Goal: Information Seeking & Learning: Learn about a topic

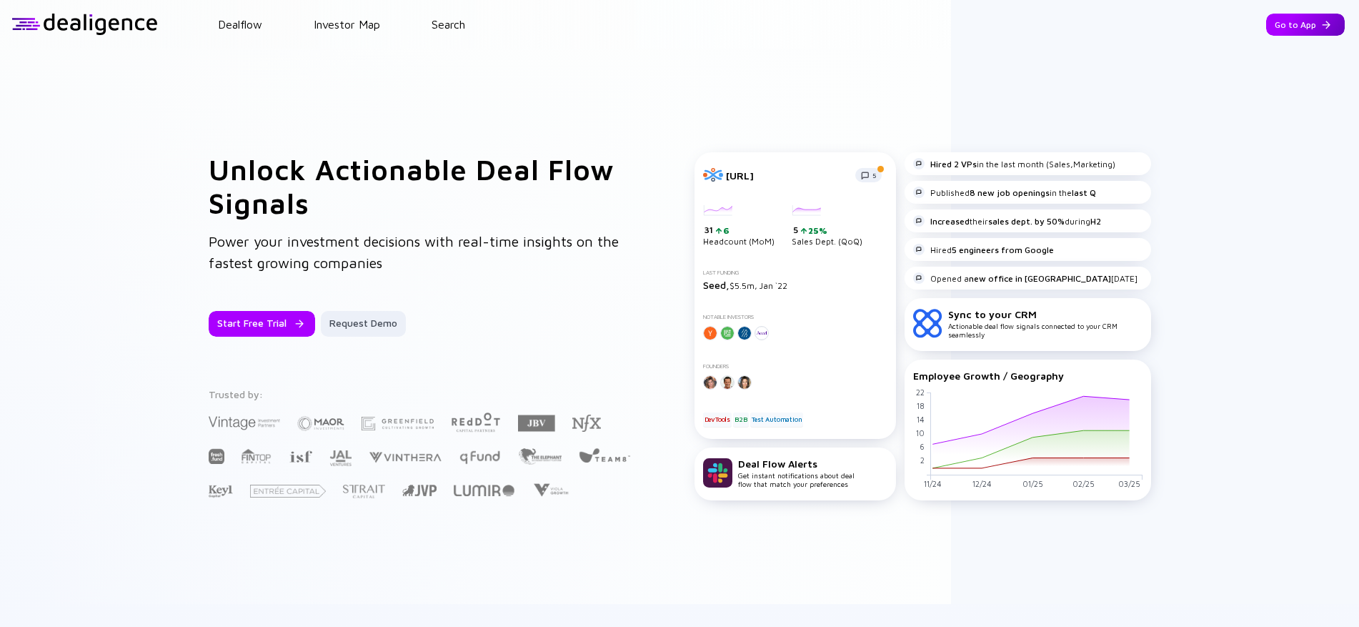
click at [1286, 27] on div "Go to App" at bounding box center [1305, 25] width 79 height 22
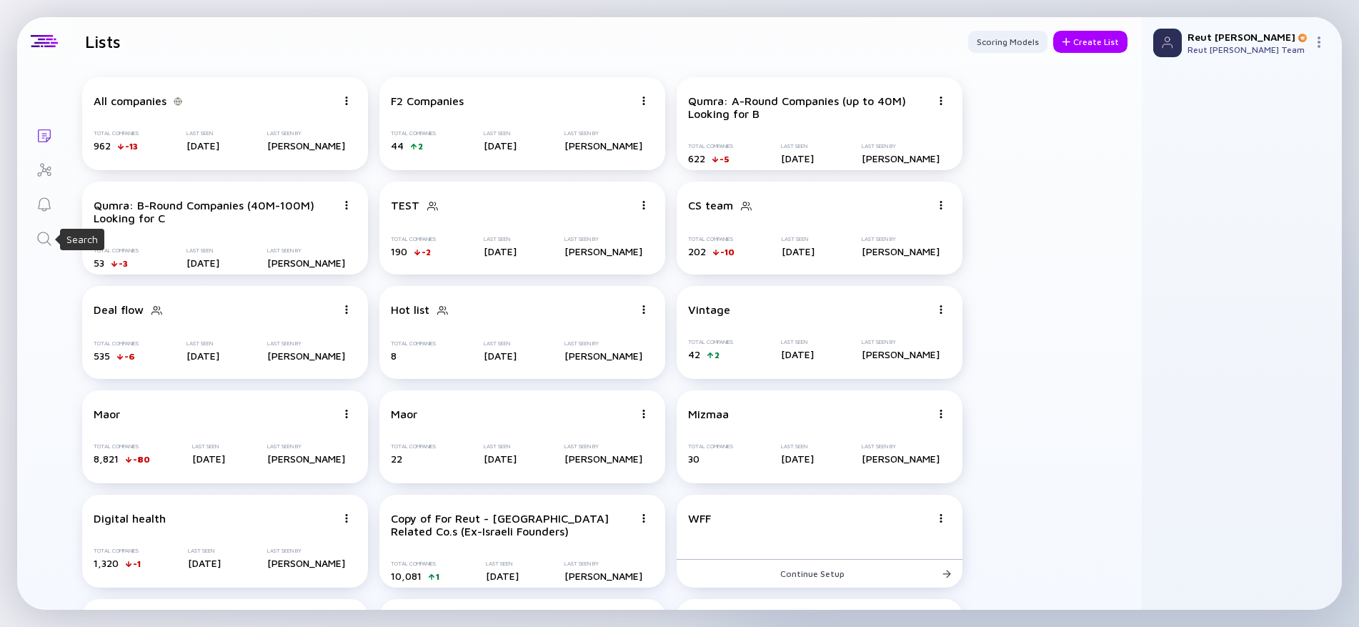
click at [45, 239] on icon "Search" at bounding box center [44, 238] width 17 height 17
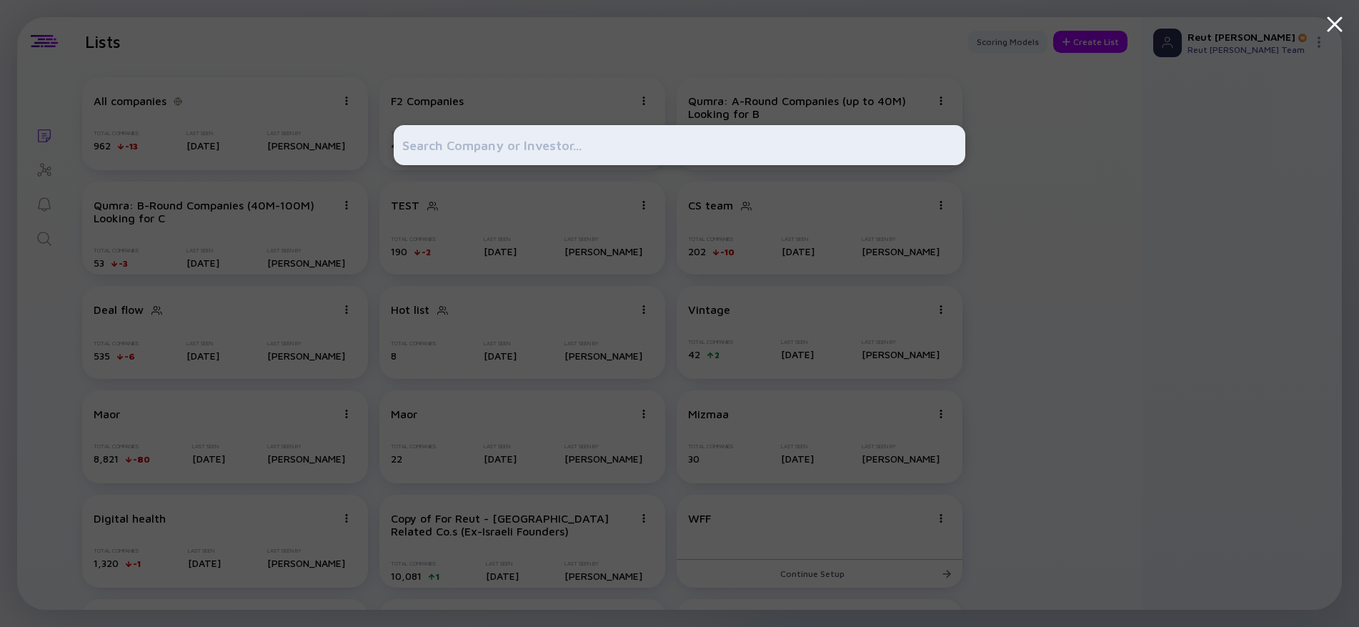
click at [539, 151] on input "text" at bounding box center [679, 145] width 554 height 26
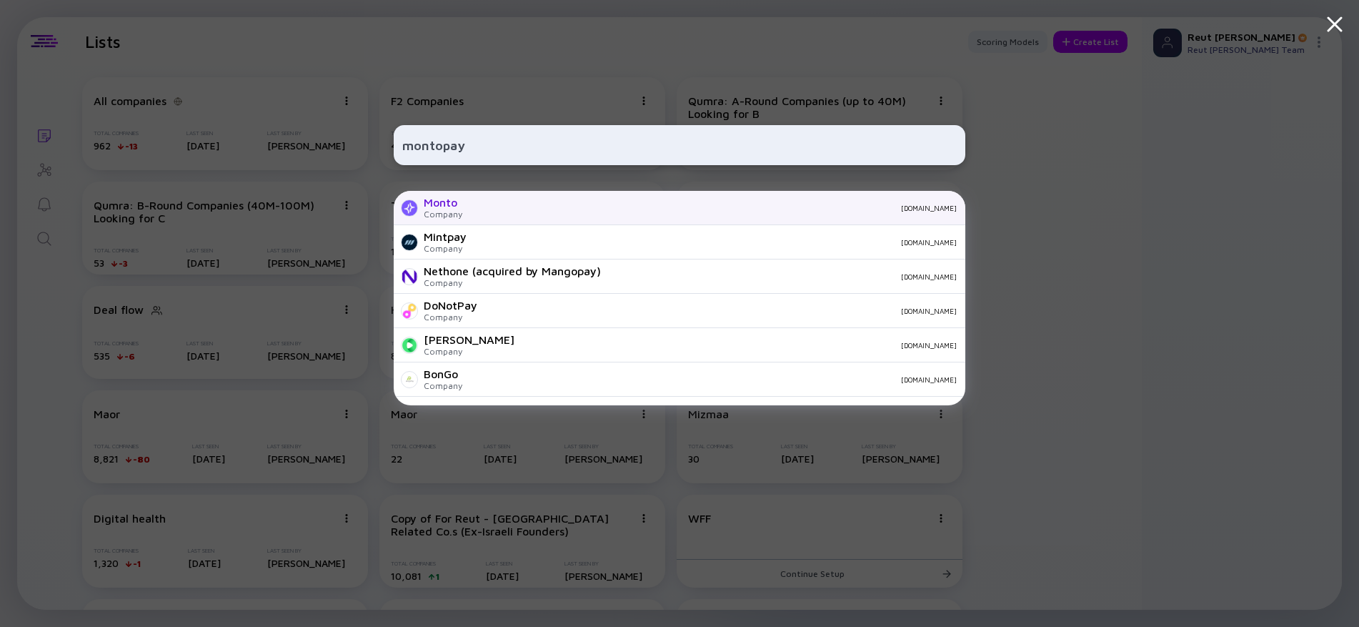
type input "montopay"
click at [529, 199] on div "Monto Company [DOMAIN_NAME]" at bounding box center [680, 208] width 572 height 34
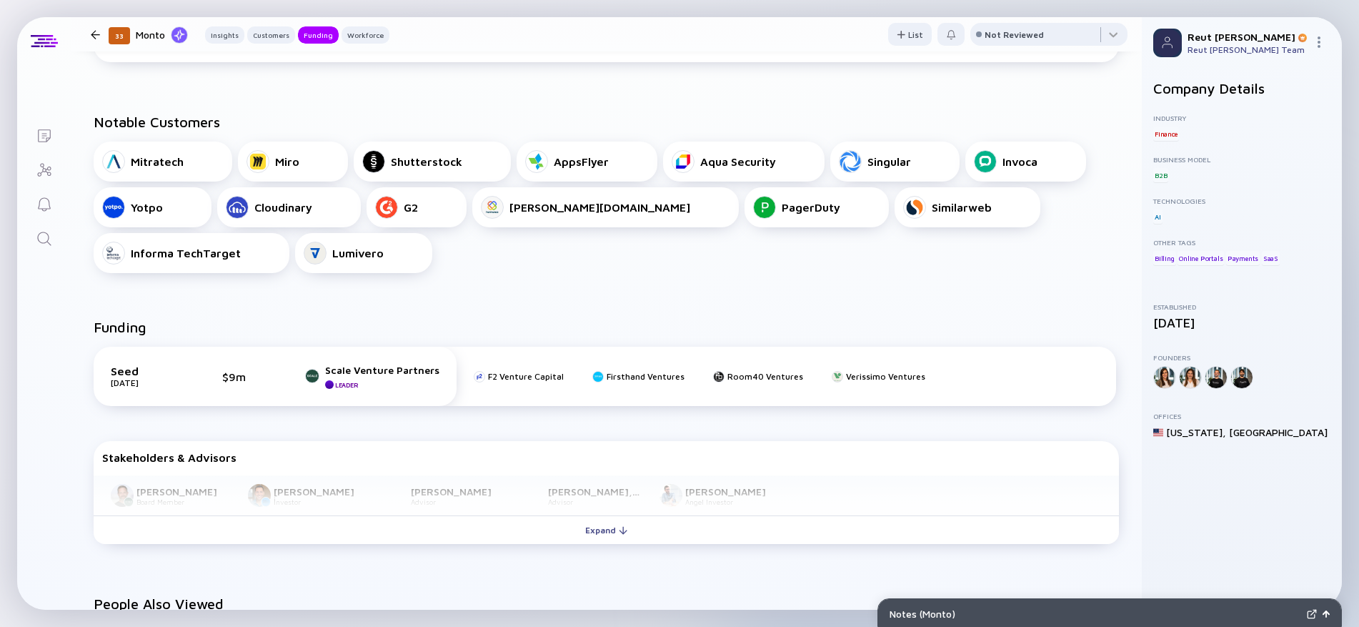
scroll to position [500, 0]
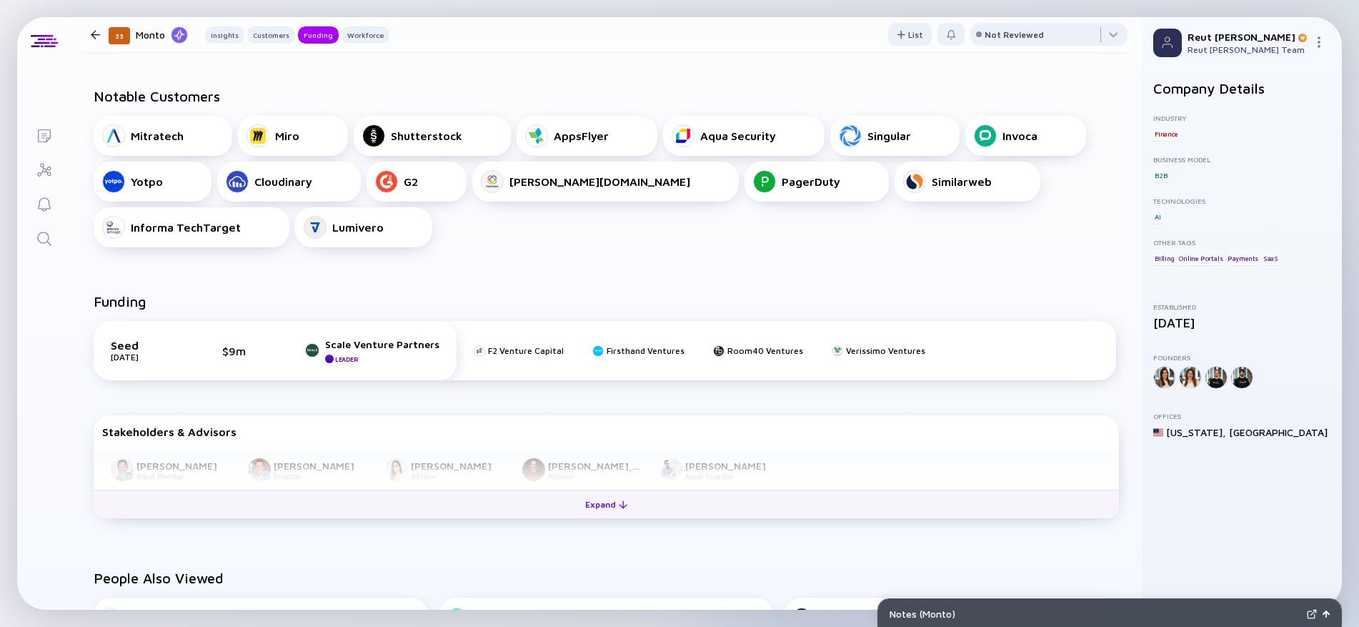
click at [517, 495] on button "Expand" at bounding box center [606, 503] width 1025 height 29
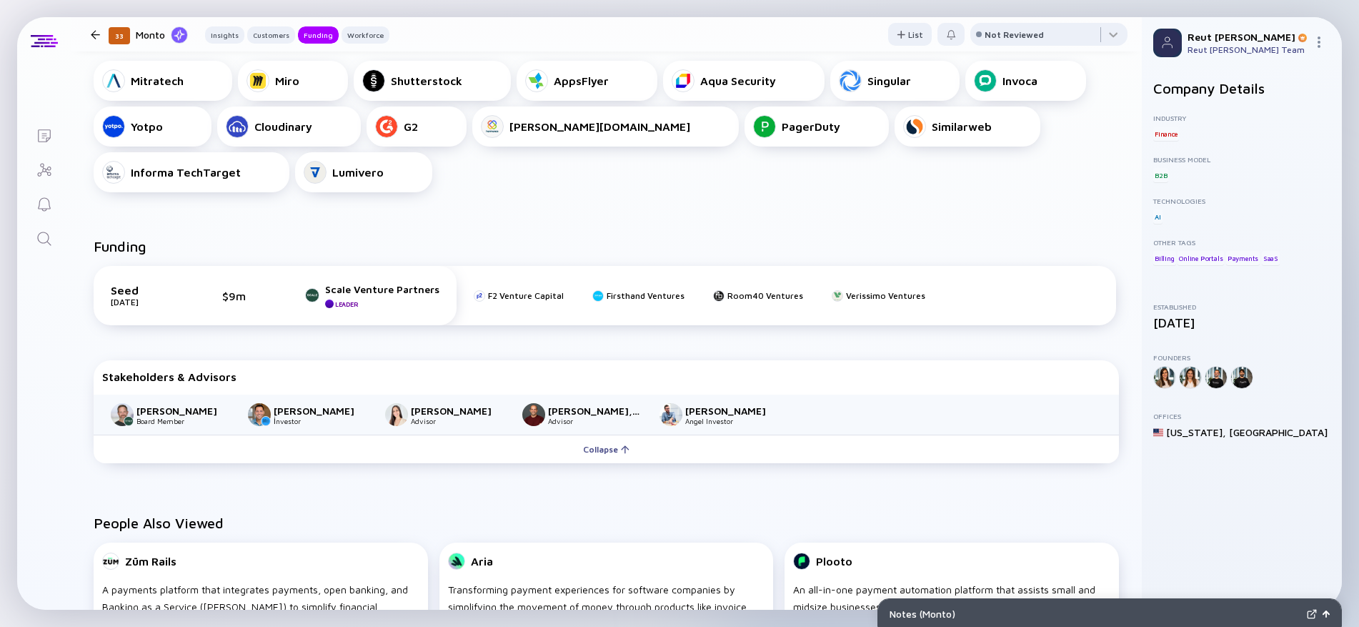
scroll to position [572, 0]
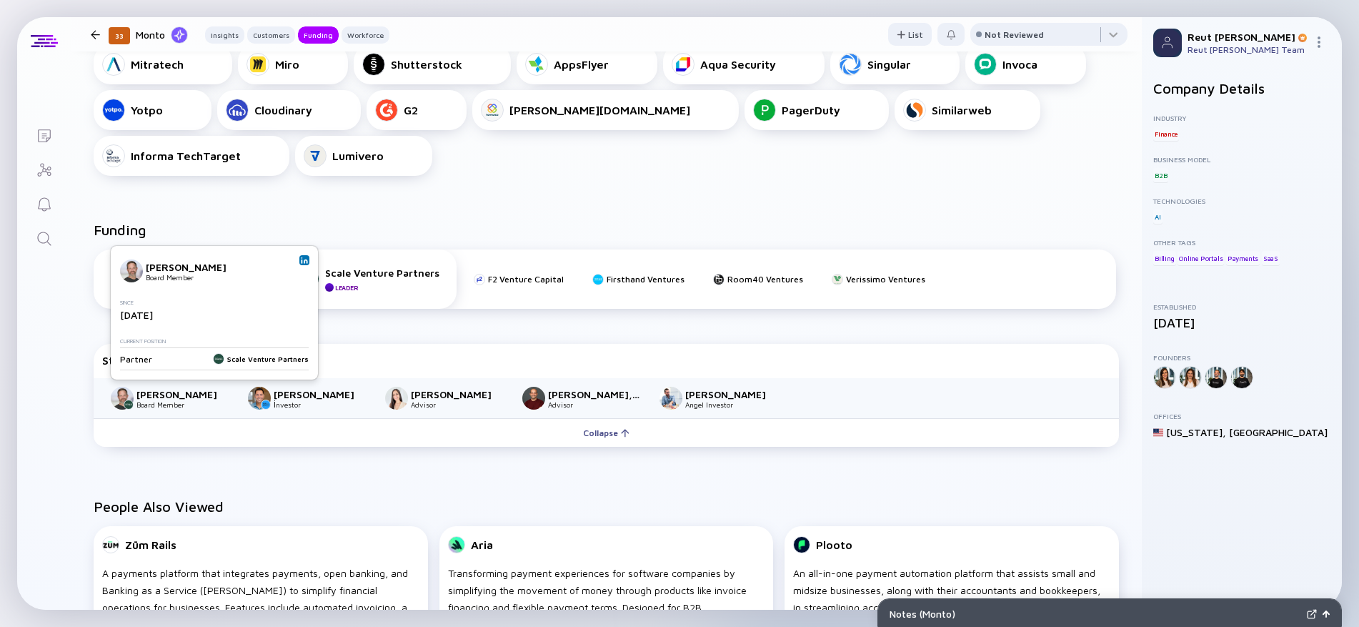
click at [303, 261] on img at bounding box center [304, 260] width 7 height 7
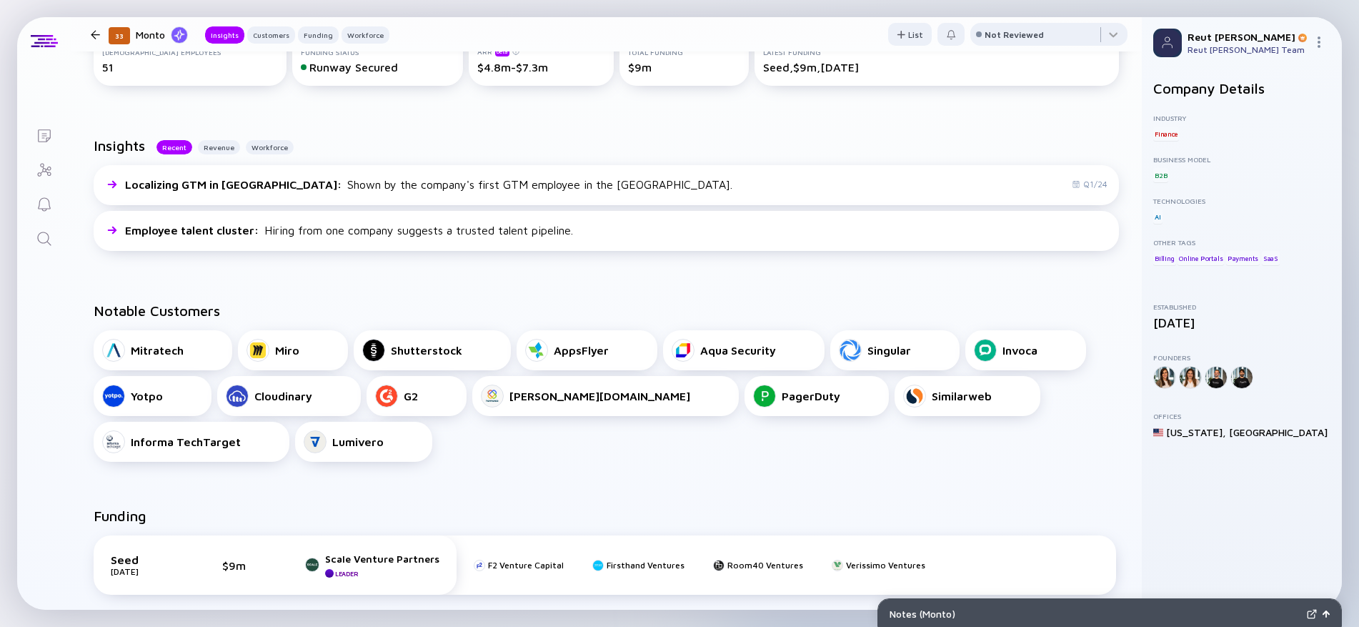
scroll to position [0, 0]
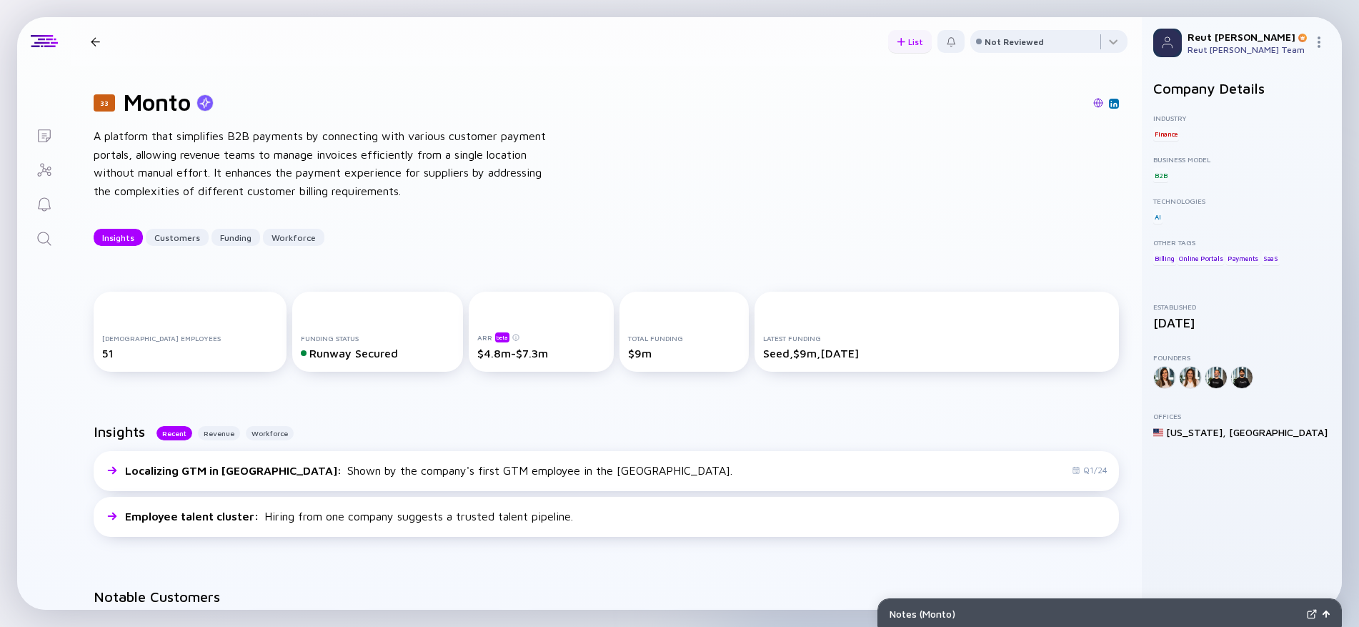
click at [902, 39] on div "List" at bounding box center [910, 42] width 44 height 22
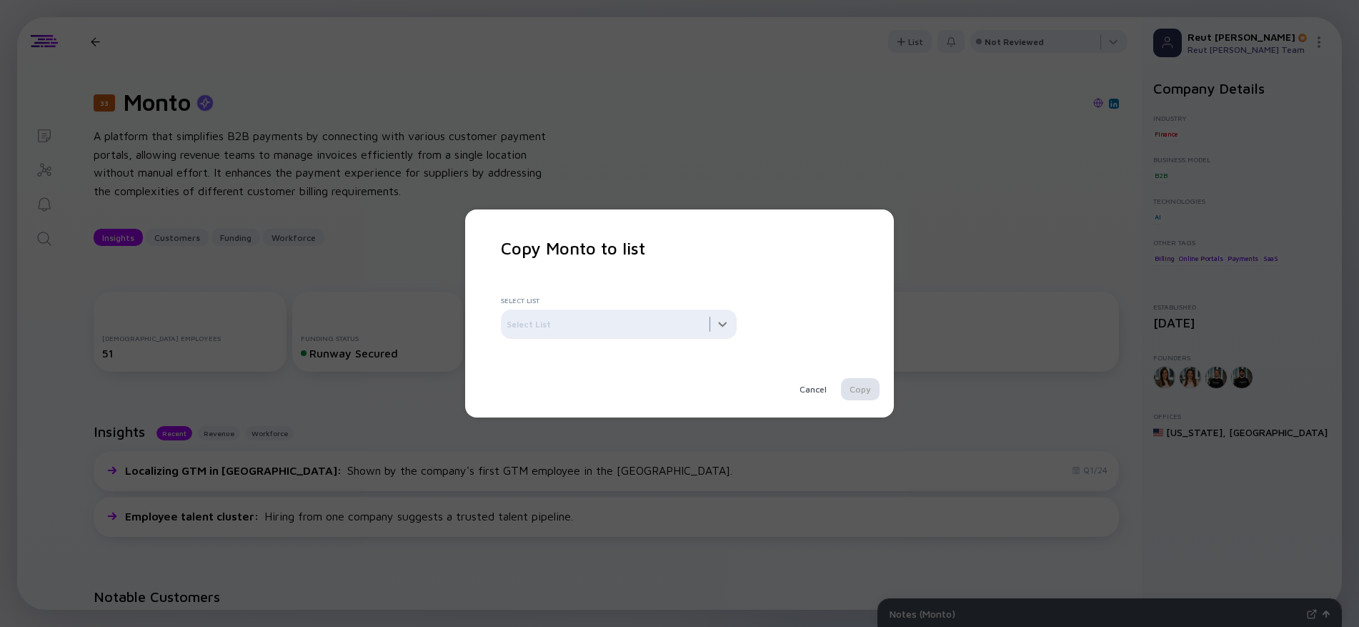
click at [730, 322] on div at bounding box center [619, 323] width 236 height 29
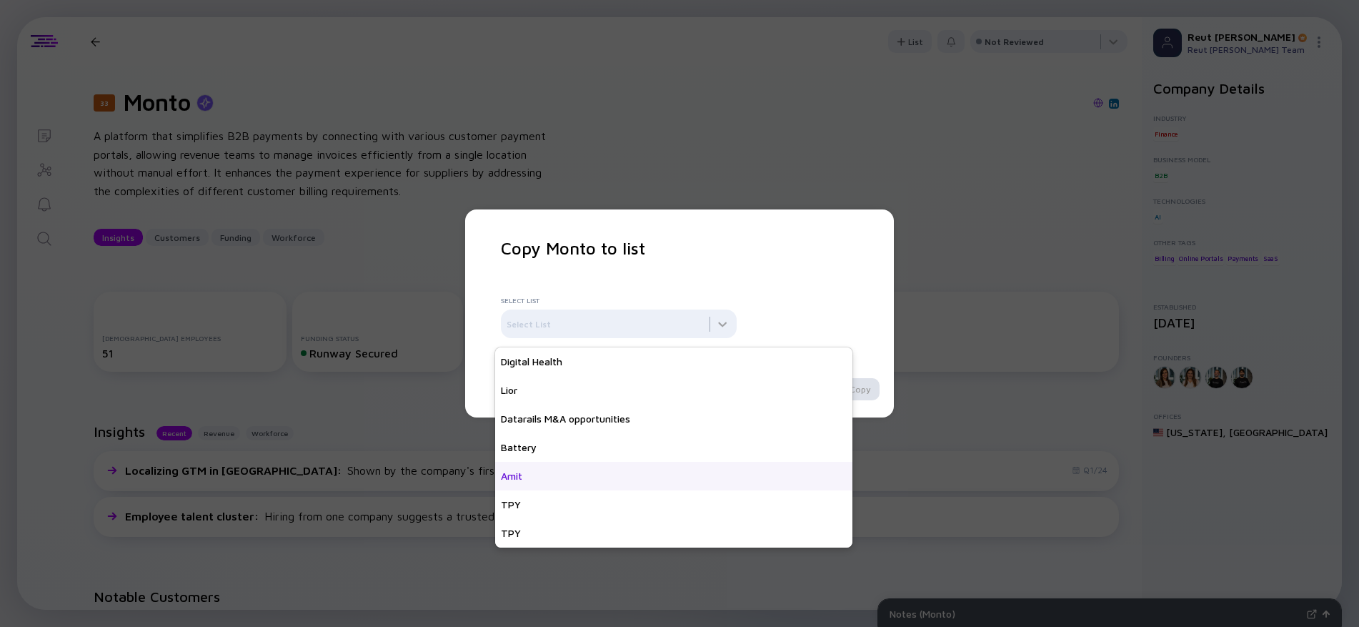
scroll to position [714, 0]
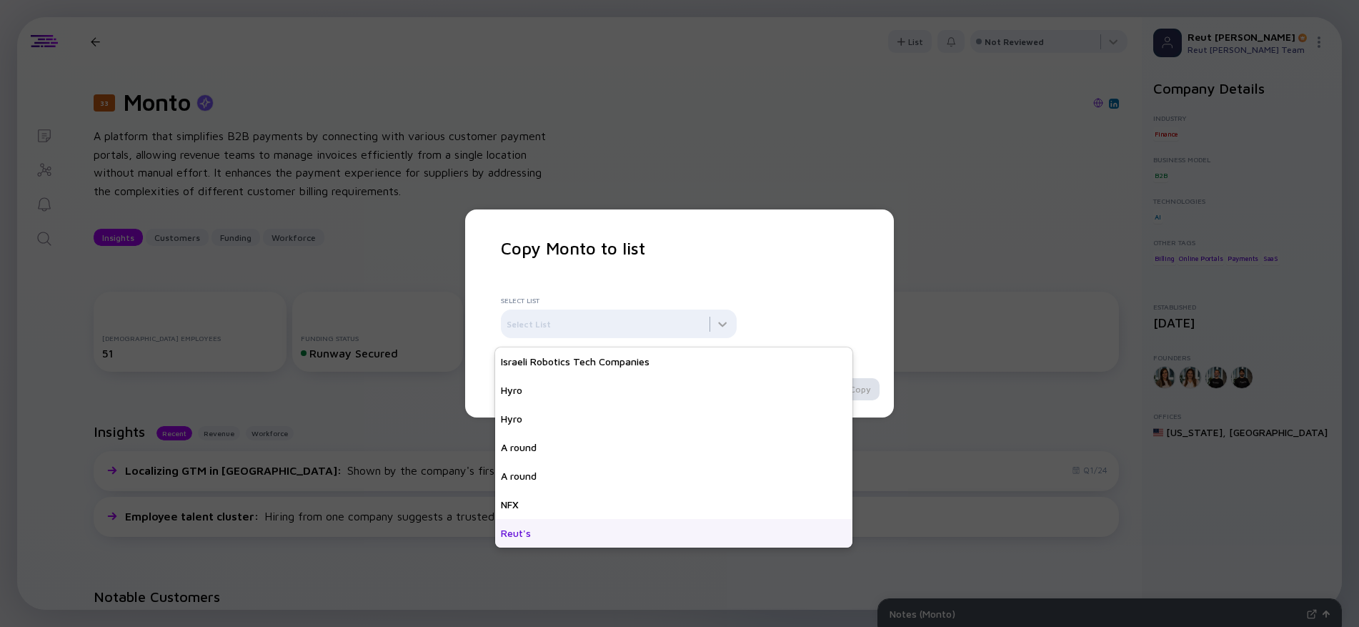
click at [602, 529] on div "Reut's" at bounding box center [673, 533] width 357 height 29
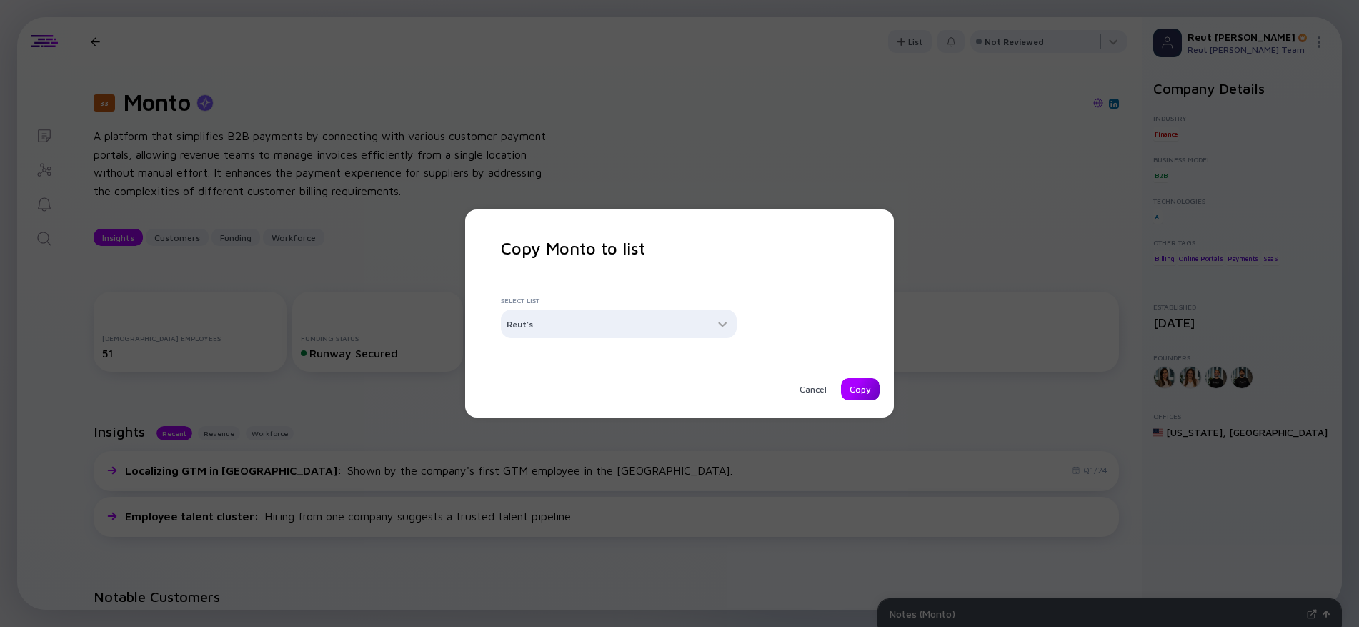
click at [860, 392] on div "Copy" at bounding box center [860, 389] width 39 height 22
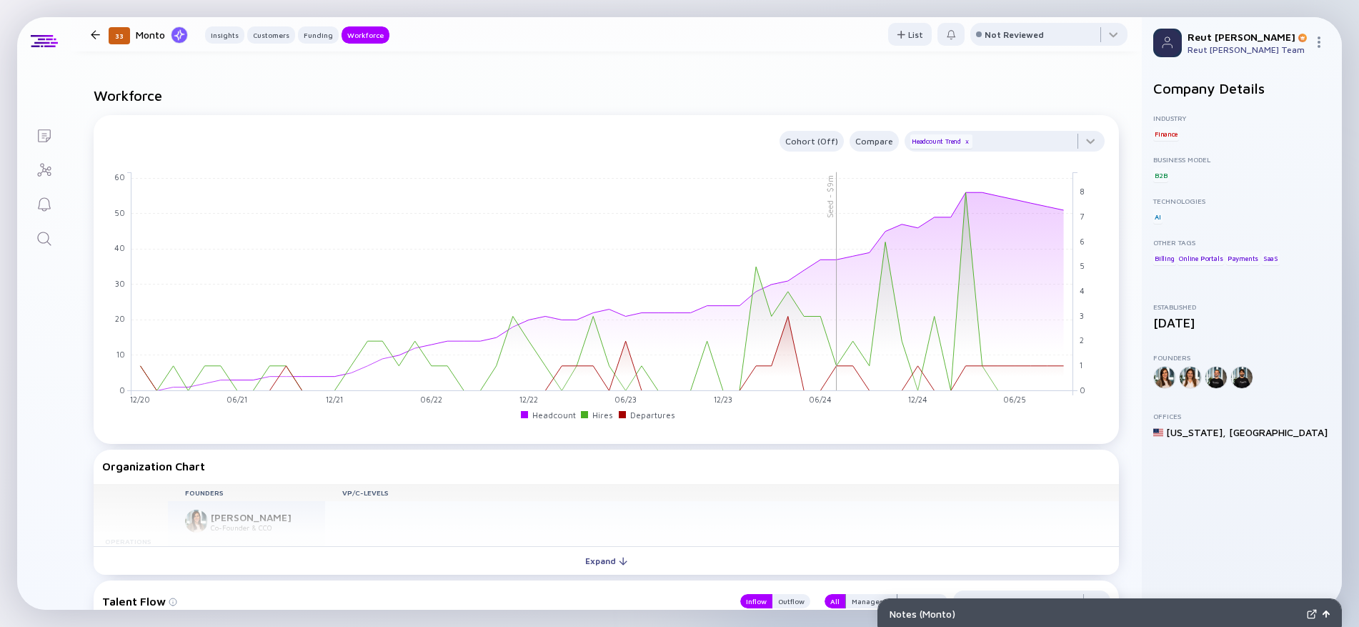
scroll to position [1286, 0]
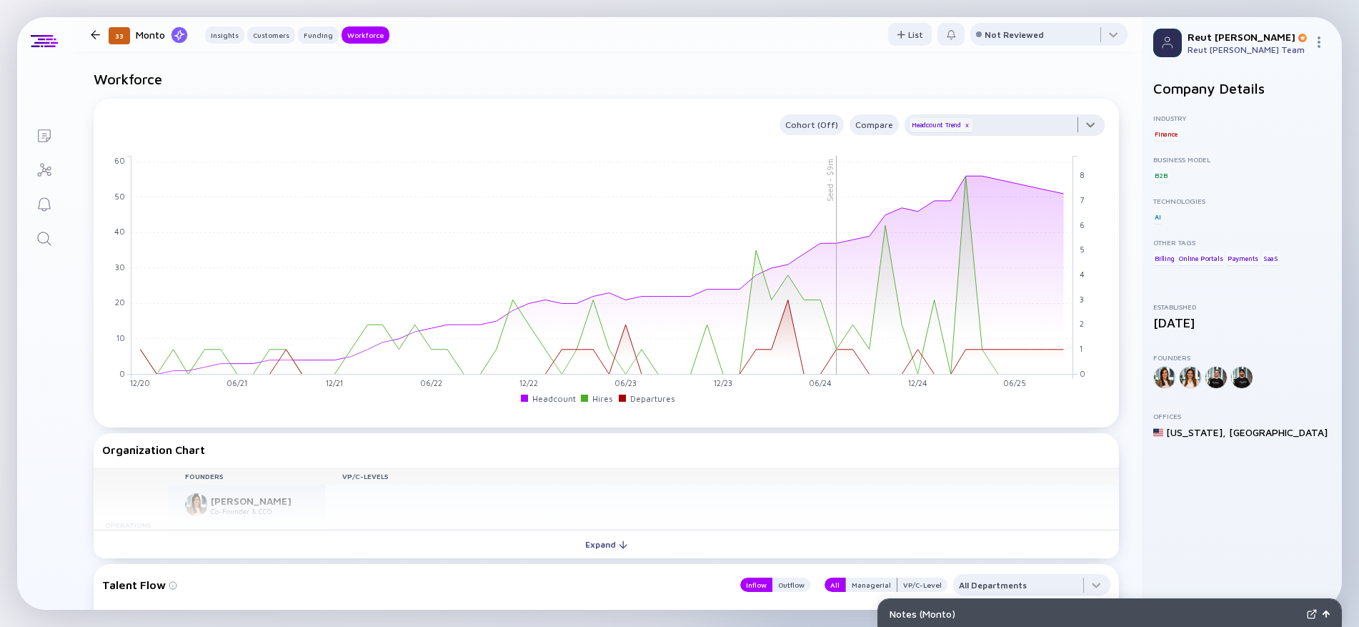
click at [1077, 124] on div at bounding box center [1005, 128] width 200 height 29
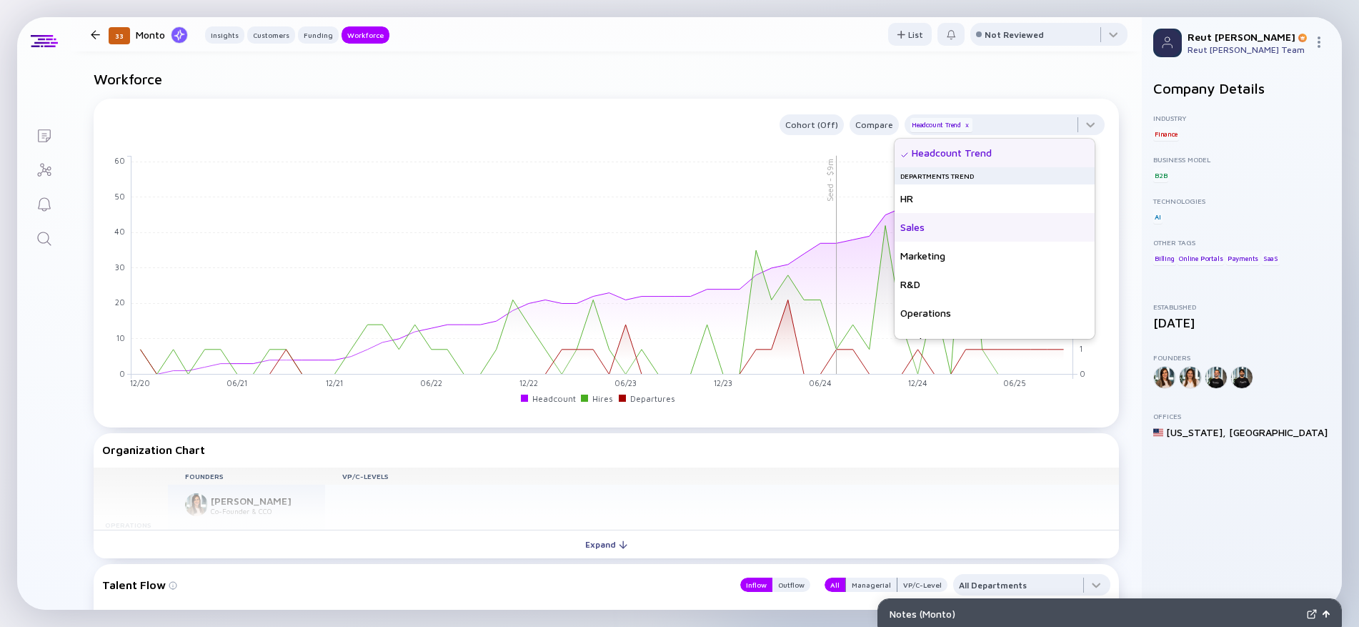
click at [998, 231] on div "Sales" at bounding box center [995, 227] width 200 height 29
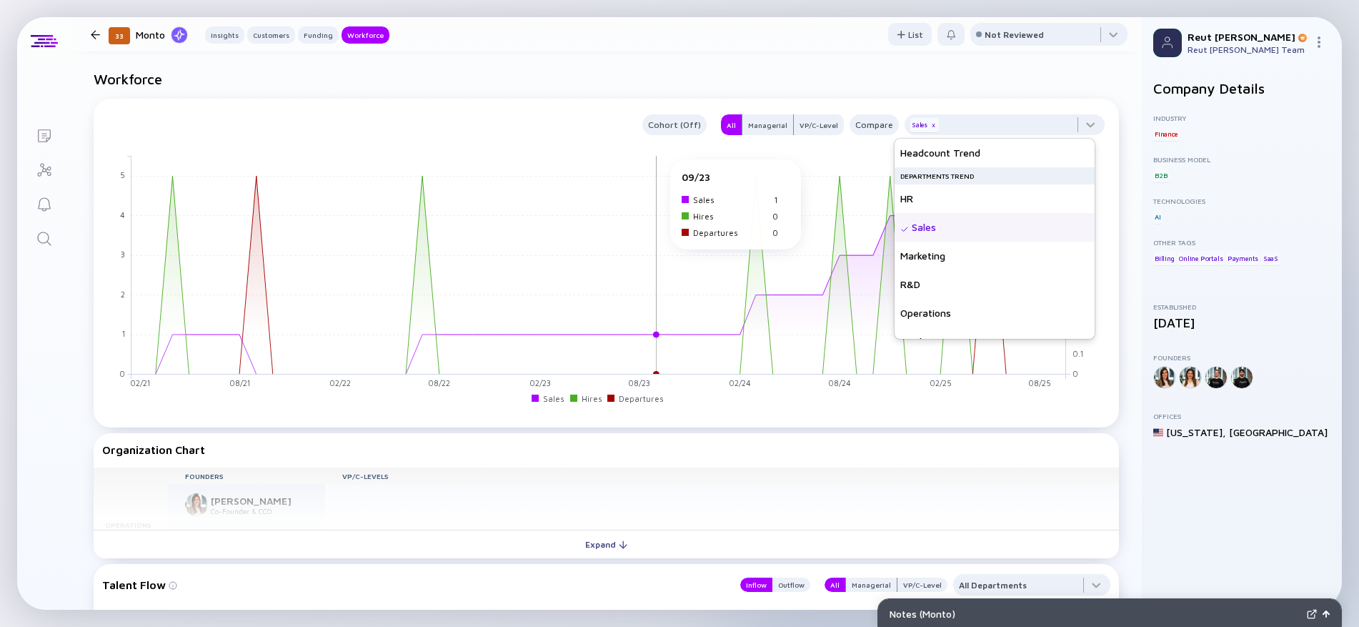
click at [652, 166] on rect at bounding box center [598, 265] width 935 height 219
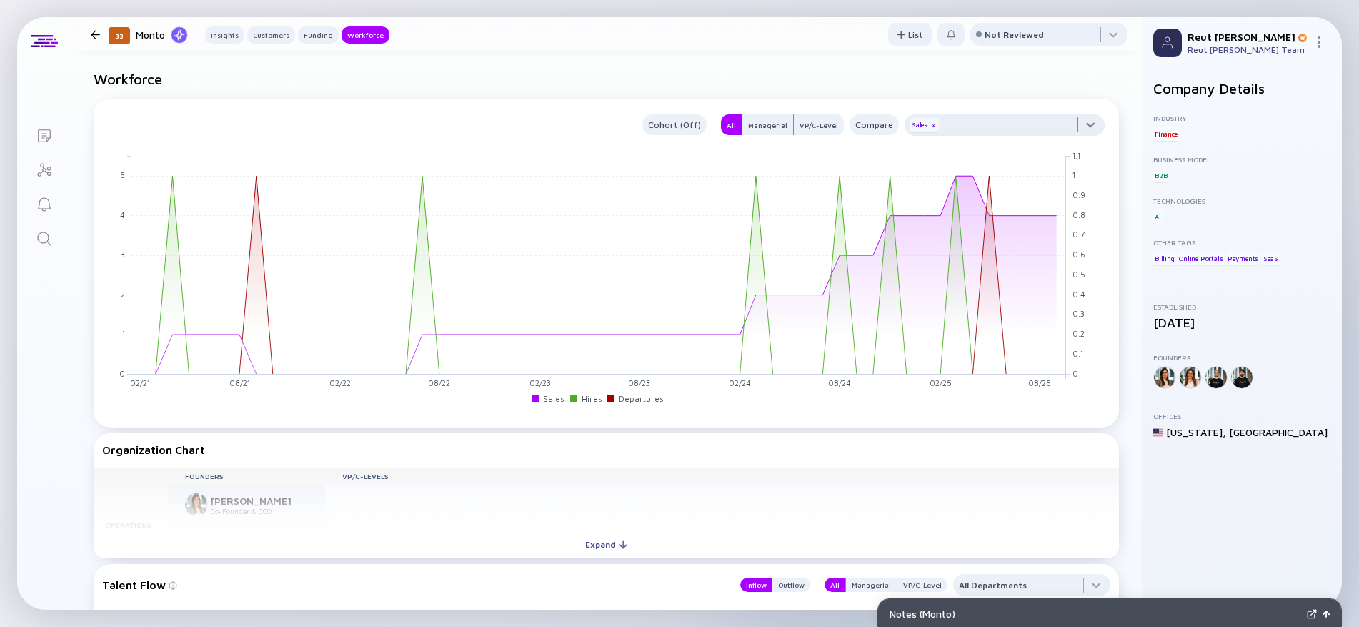
click at [1075, 126] on div at bounding box center [1005, 128] width 200 height 29
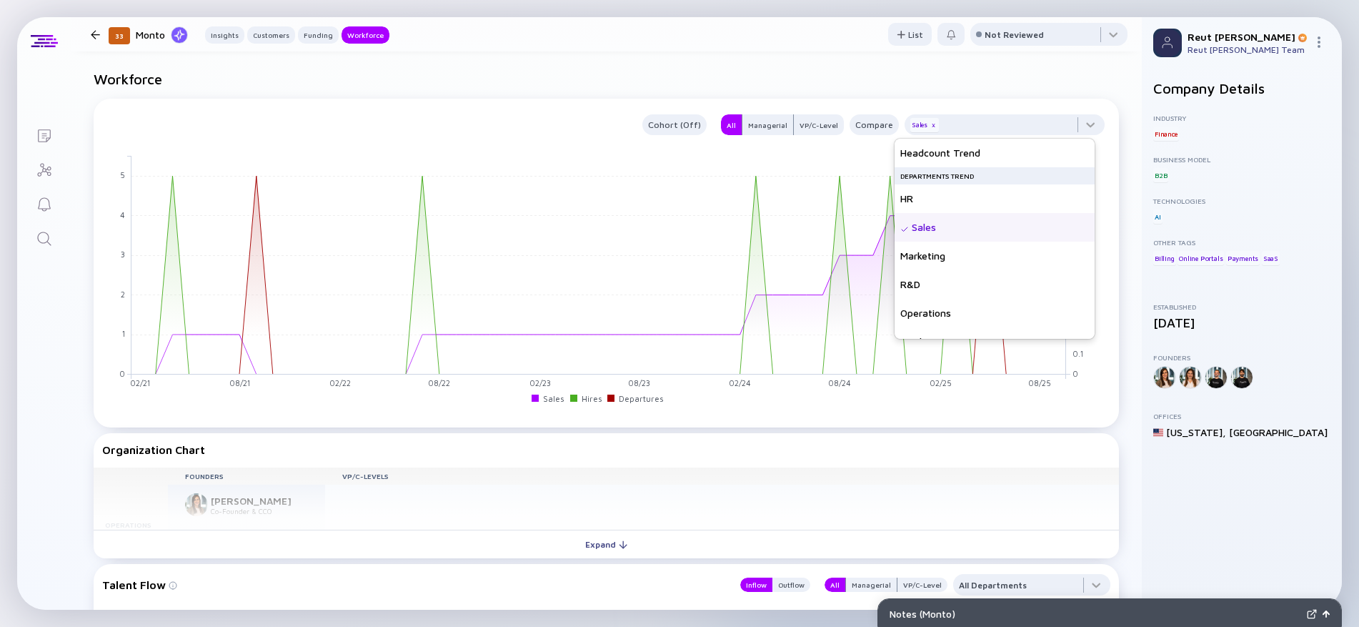
click at [937, 228] on div "Sales" at bounding box center [995, 227] width 200 height 29
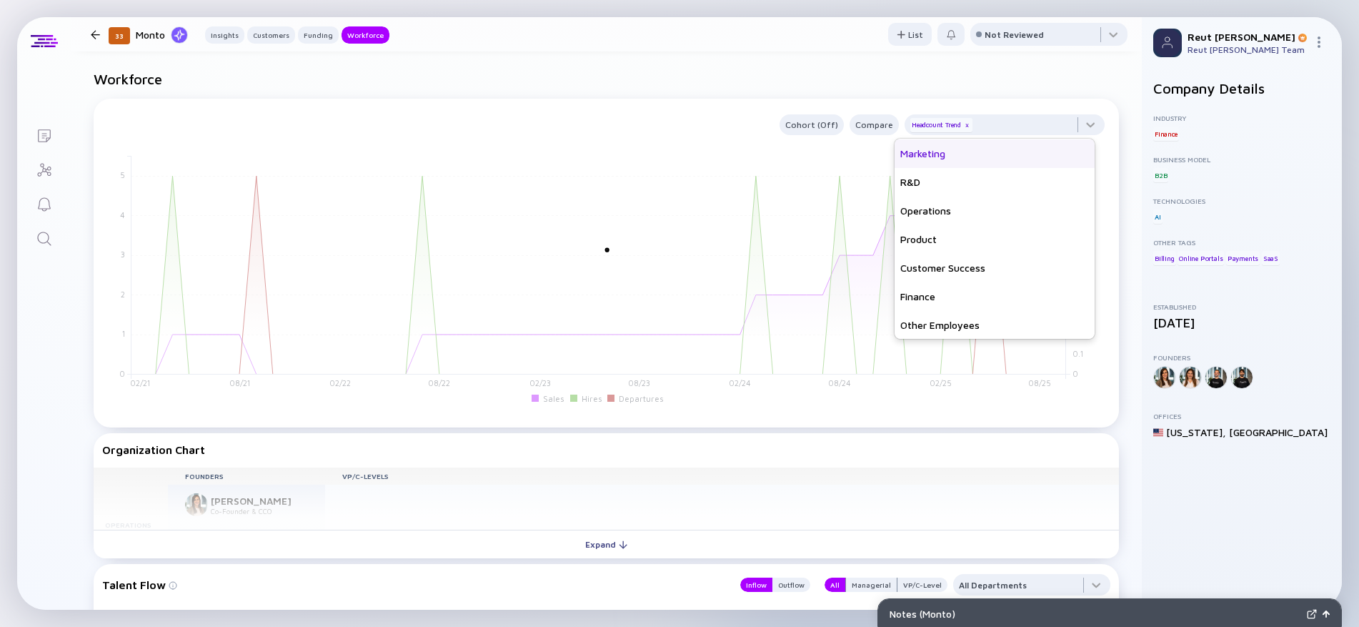
scroll to position [103, 0]
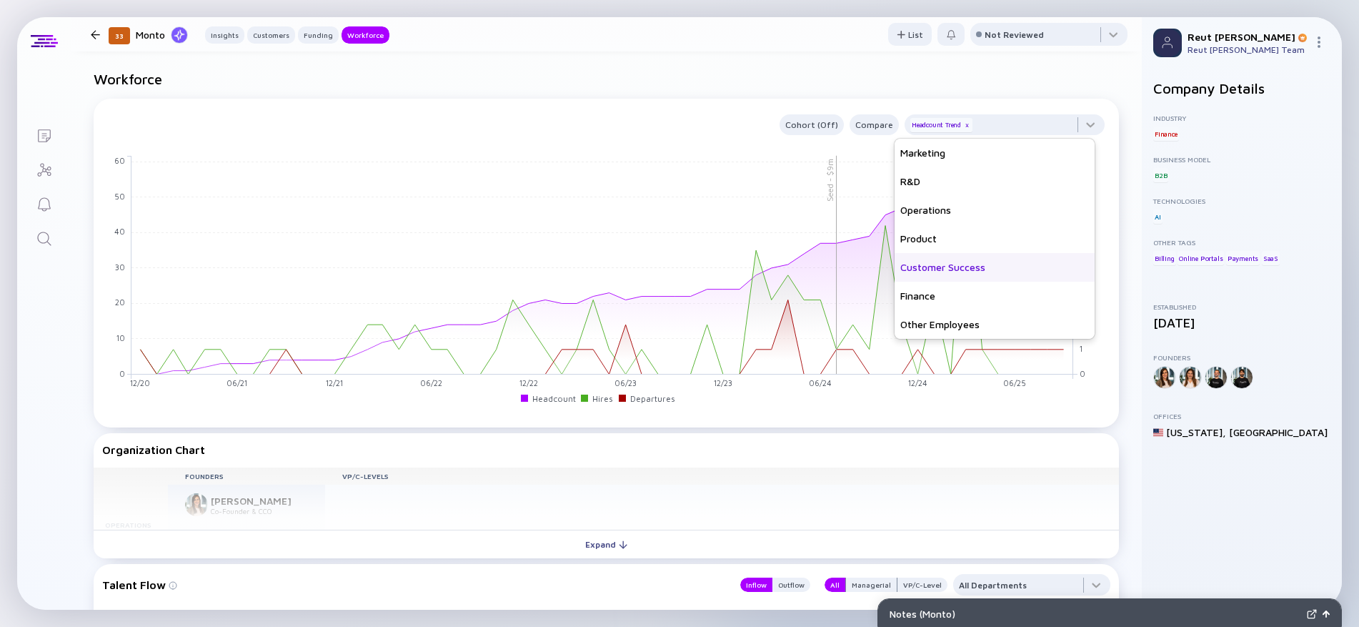
click at [956, 268] on div "Customer Success" at bounding box center [995, 267] width 200 height 29
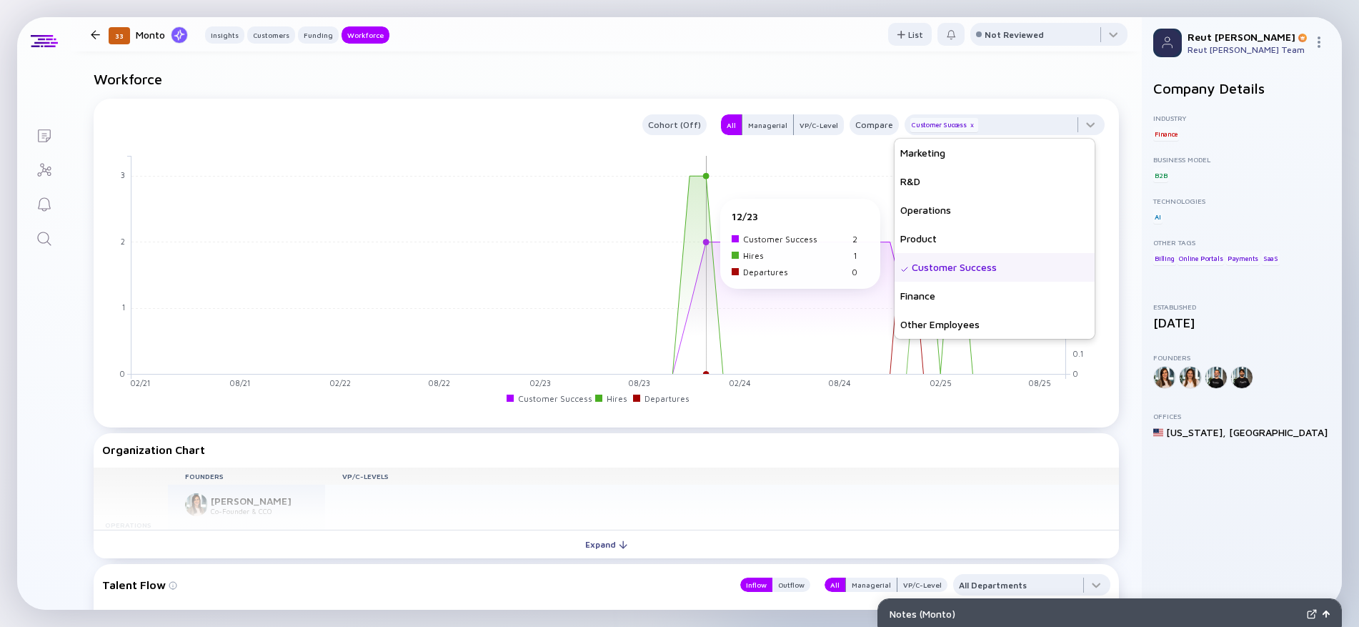
click at [714, 207] on rect at bounding box center [598, 265] width 935 height 219
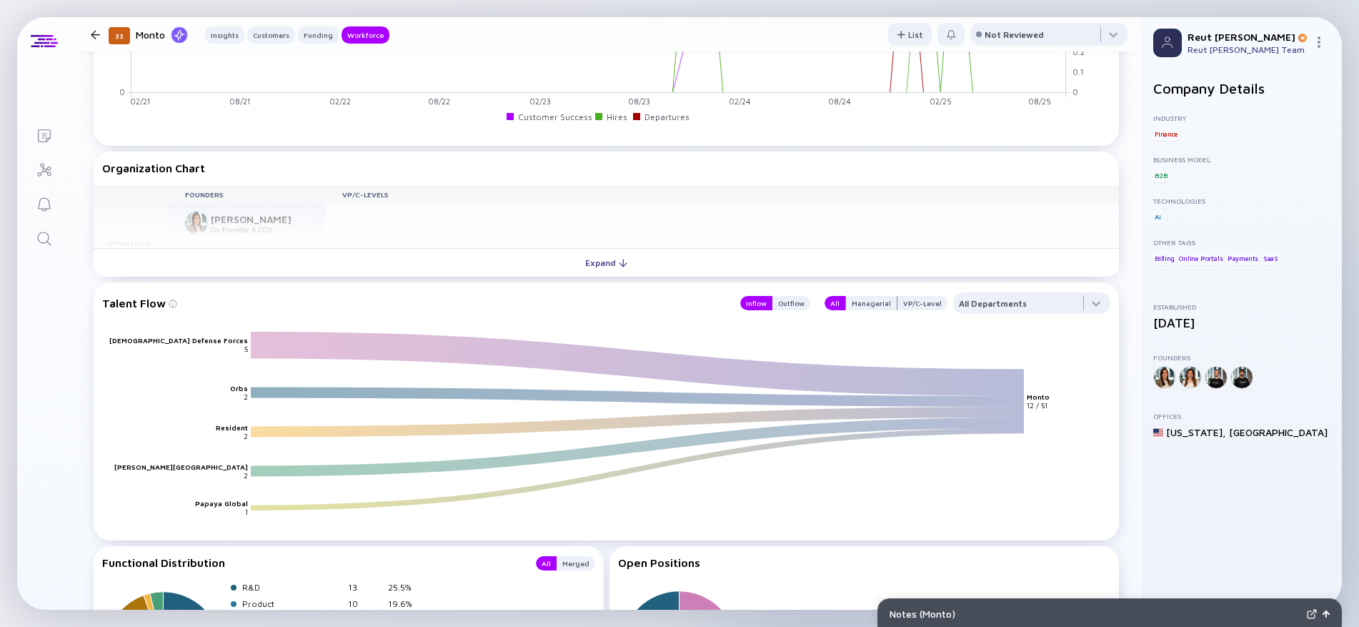
scroll to position [1572, 0]
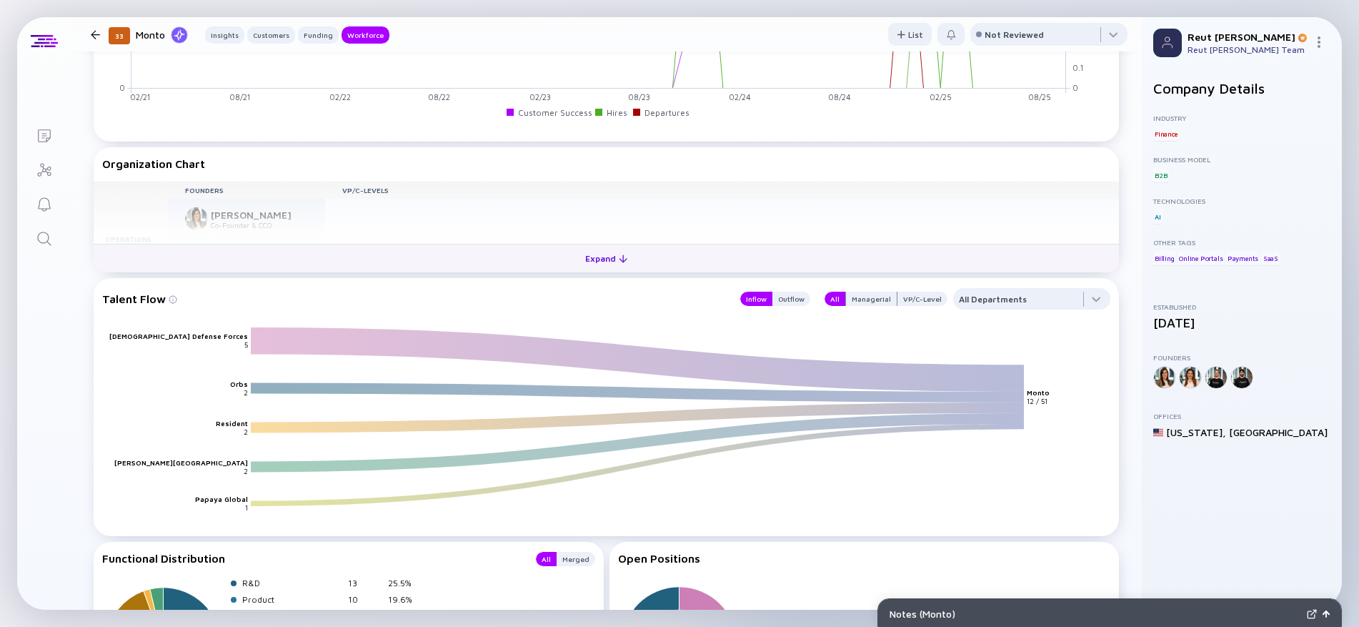
click at [589, 253] on div "Expand" at bounding box center [606, 258] width 59 height 22
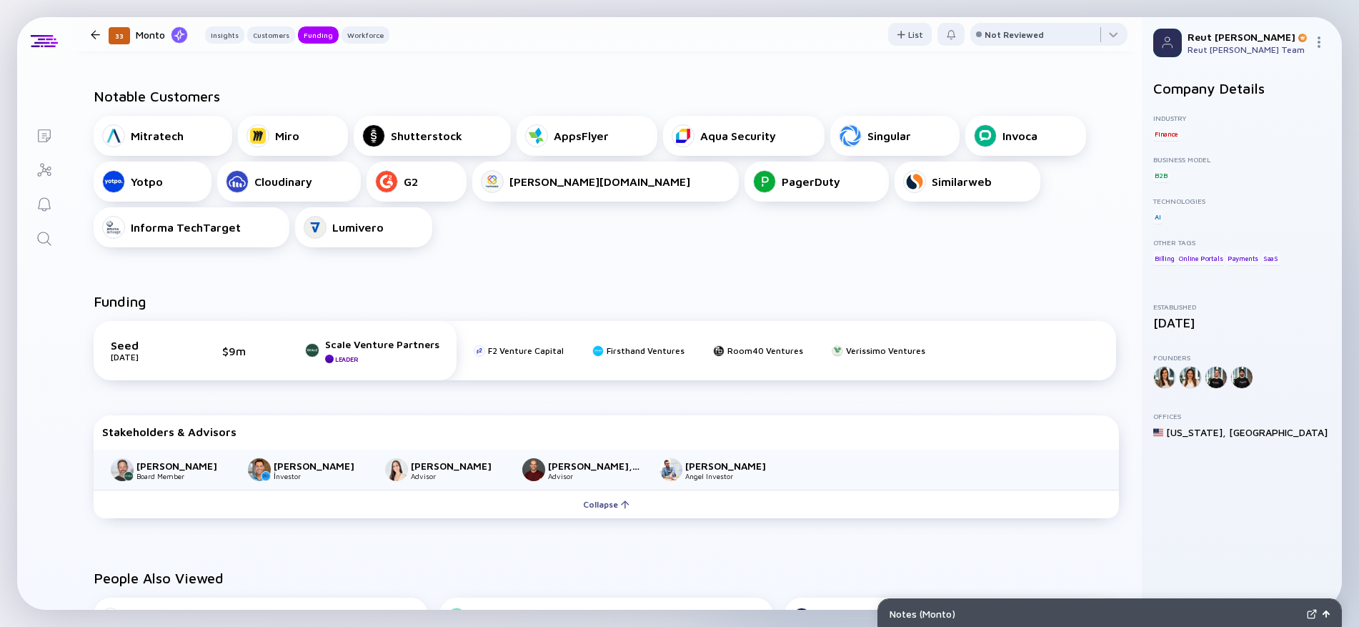
scroll to position [572, 0]
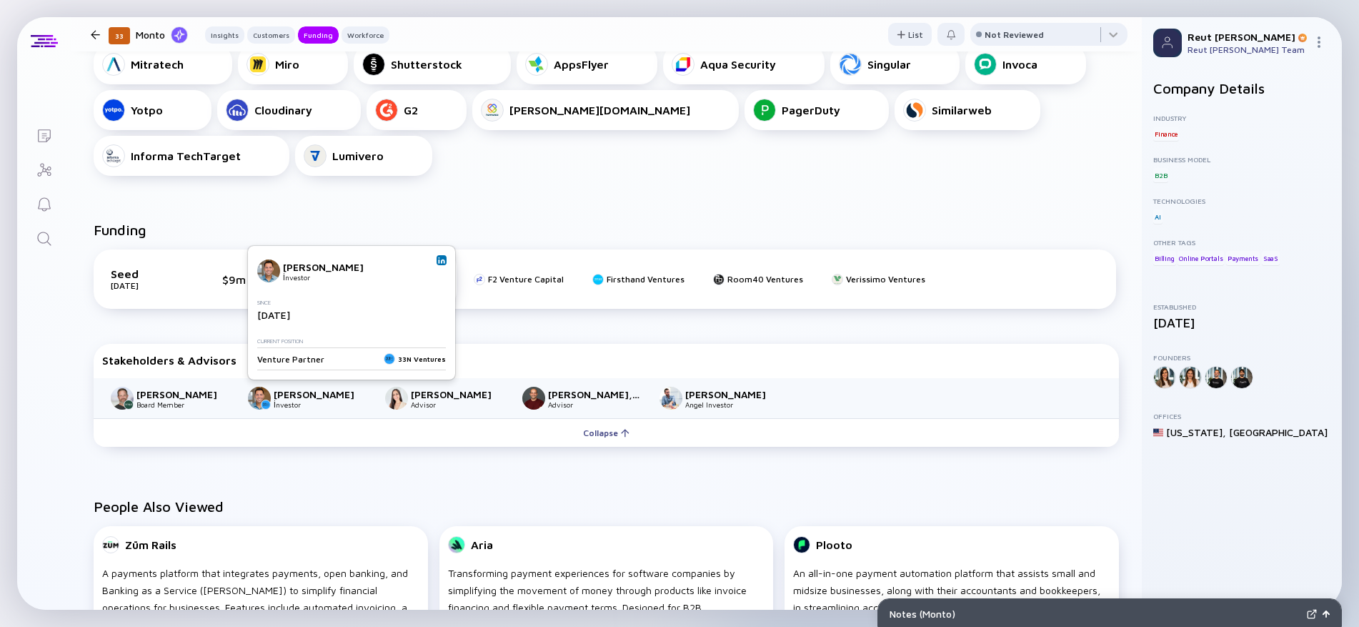
click at [442, 259] on img at bounding box center [441, 260] width 7 height 7
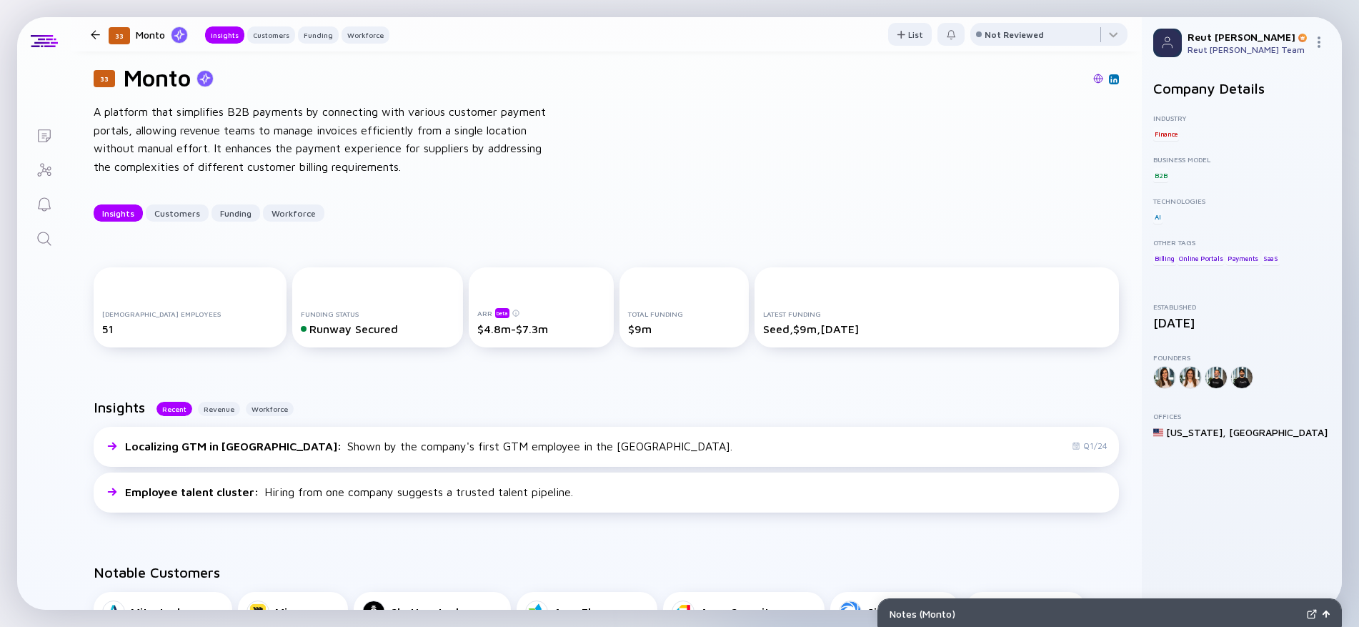
scroll to position [0, 0]
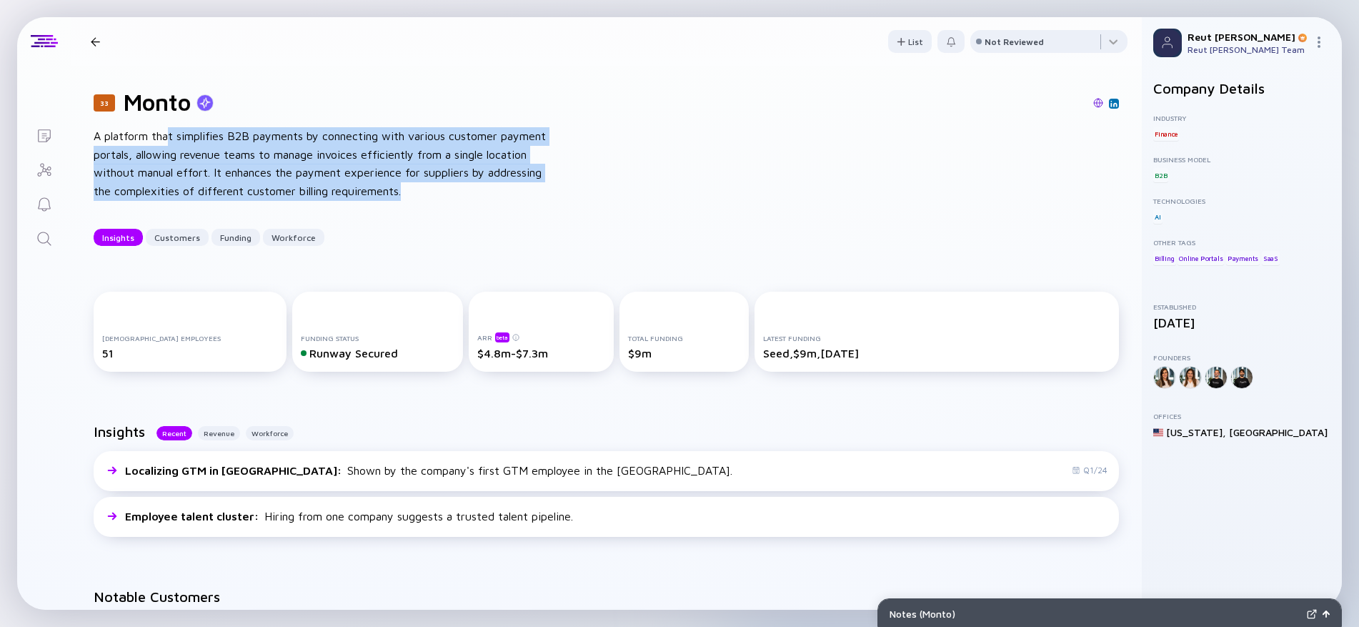
drag, startPoint x: 177, startPoint y: 136, endPoint x: 553, endPoint y: 187, distance: 379.3
click at [553, 187] on div "33 Monto A platform that simplifies B2B payments by connecting with various cus…" at bounding box center [606, 167] width 1071 height 203
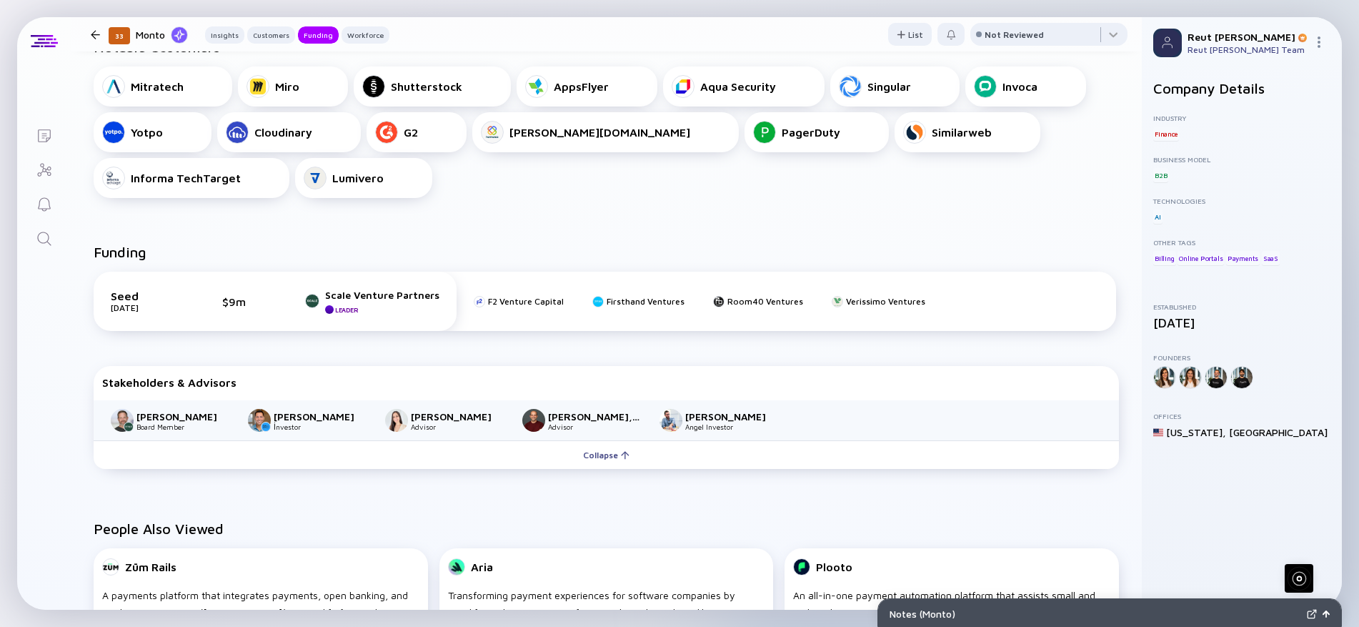
scroll to position [643, 0]
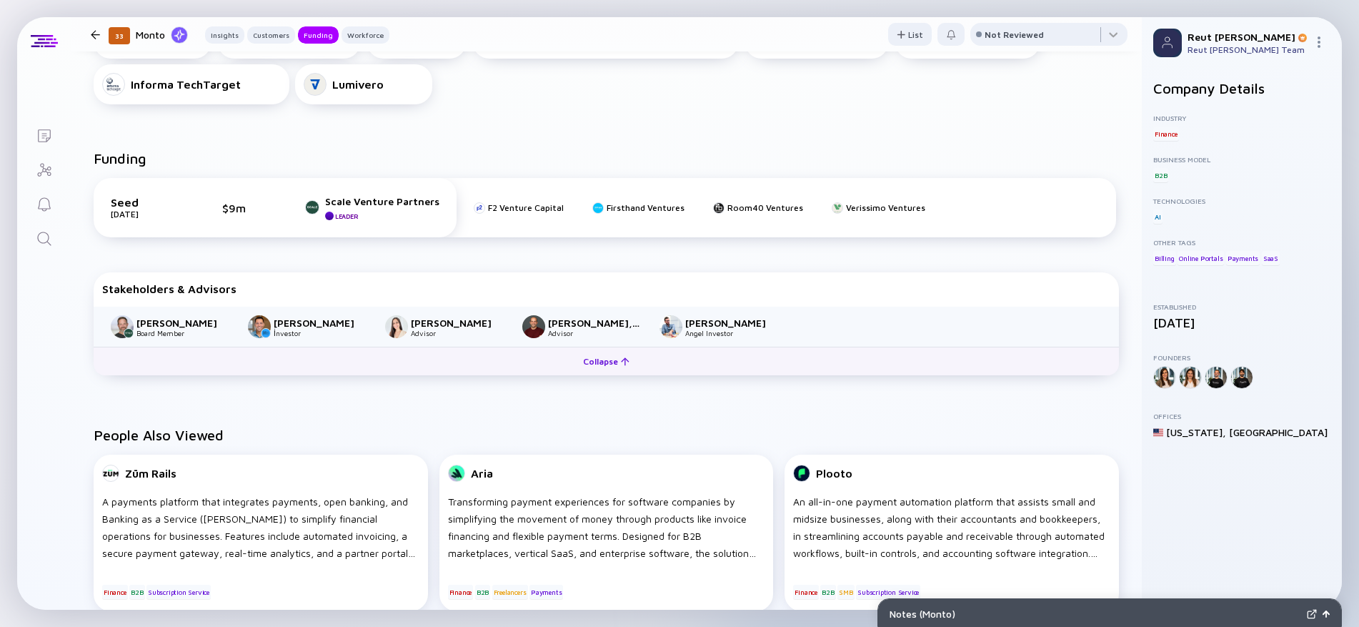
click at [567, 362] on button "Collapse" at bounding box center [606, 361] width 1025 height 29
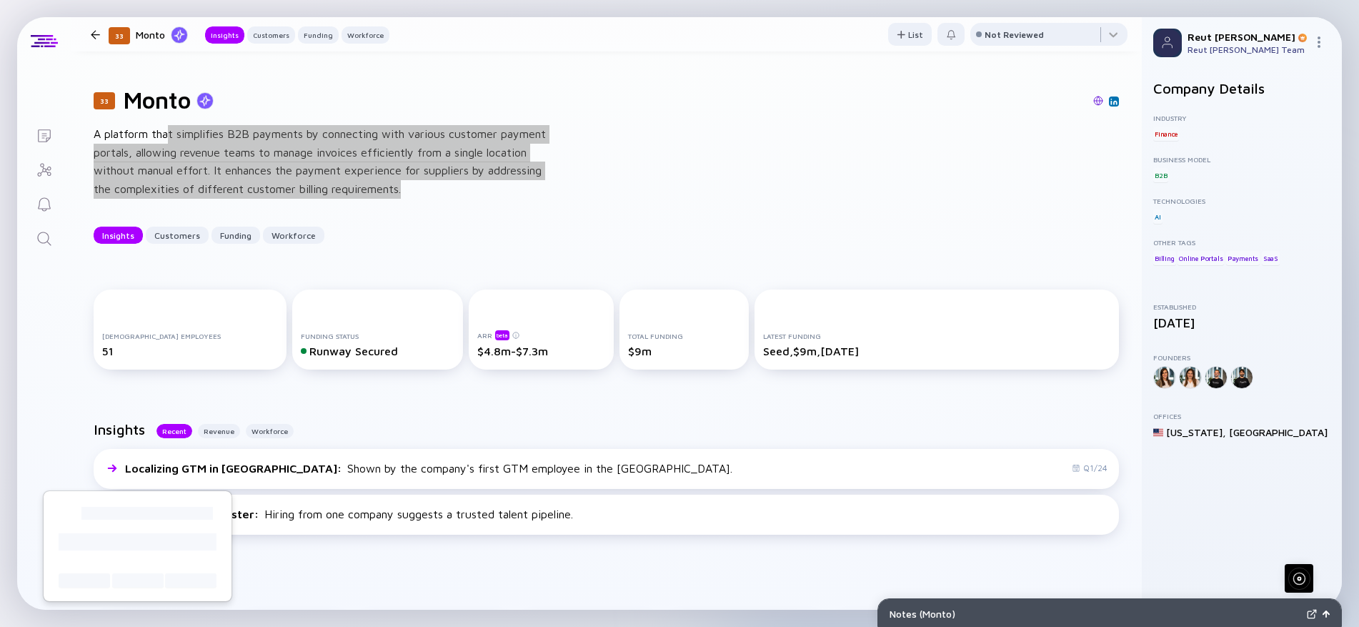
scroll to position [0, 0]
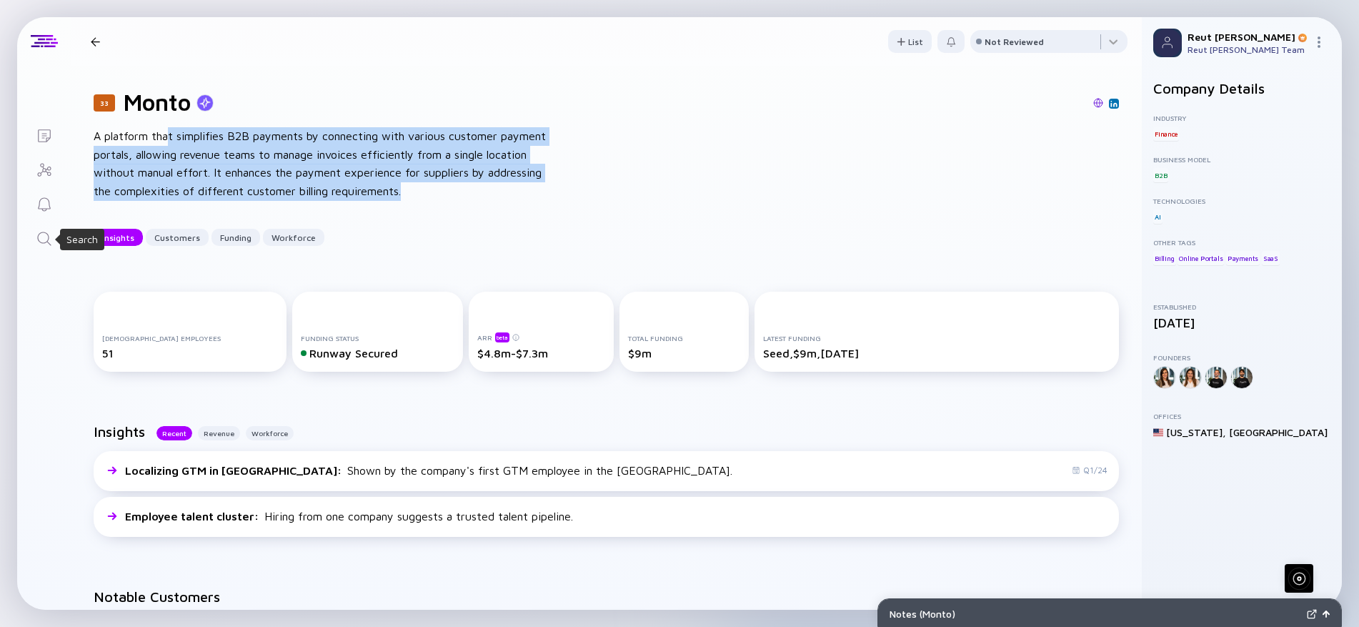
click at [39, 240] on icon "Search" at bounding box center [44, 238] width 17 height 17
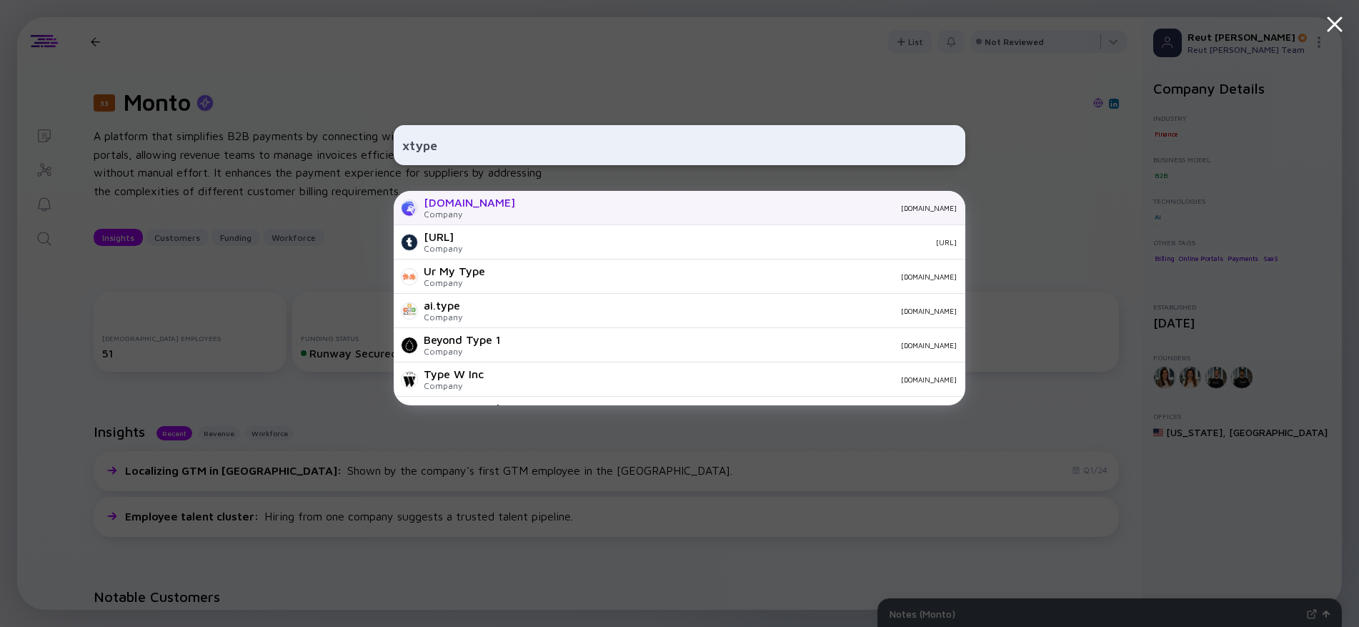
type input "xtype"
click at [444, 209] on div "Company" at bounding box center [469, 214] width 91 height 11
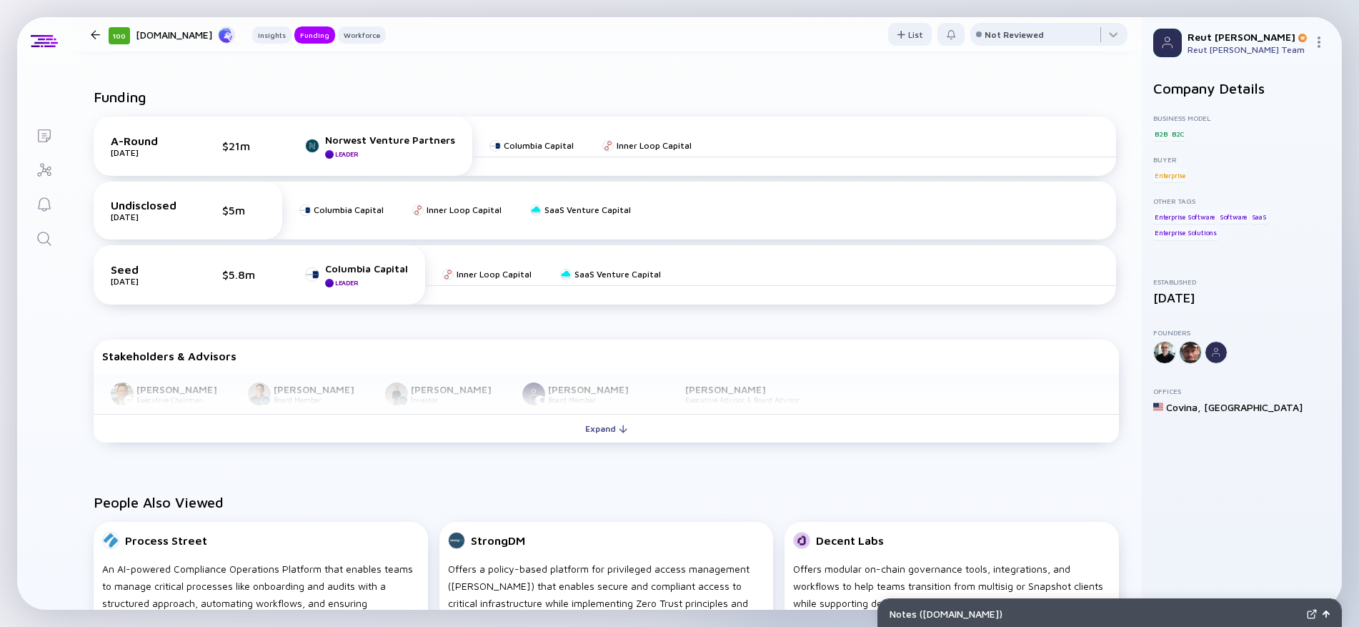
scroll to position [572, 0]
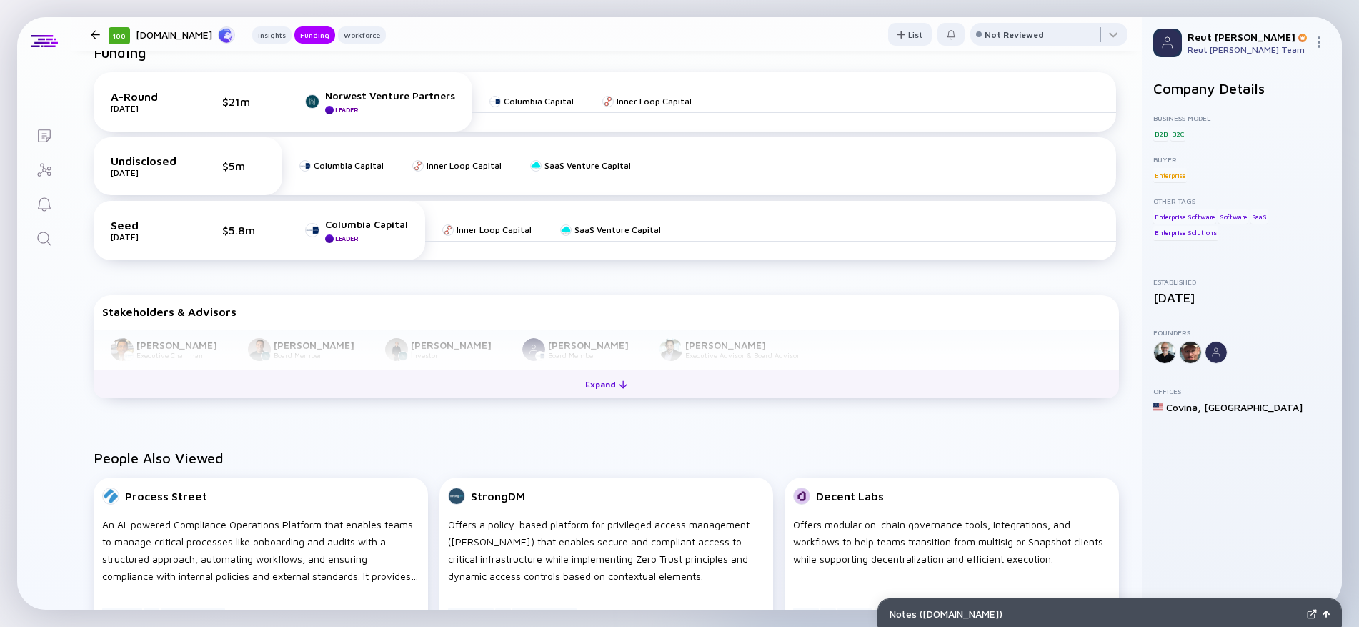
click at [598, 376] on div "Expand" at bounding box center [606, 384] width 59 height 22
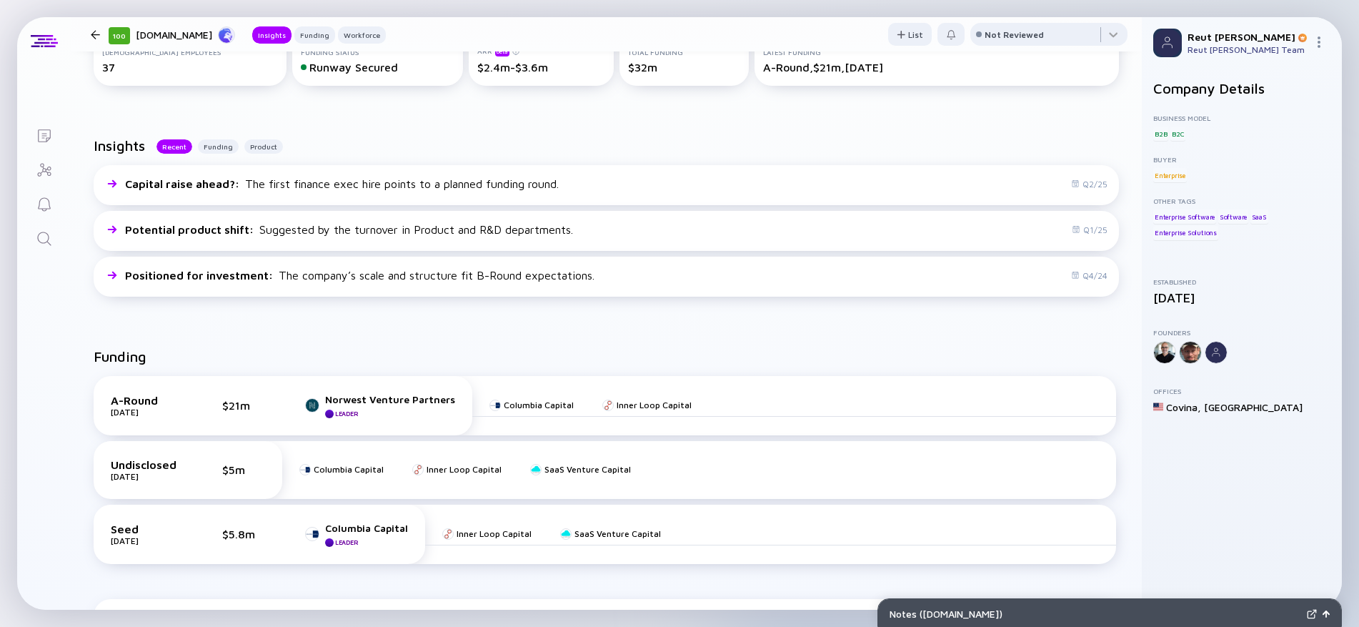
scroll to position [214, 0]
